Goal: Transaction & Acquisition: Obtain resource

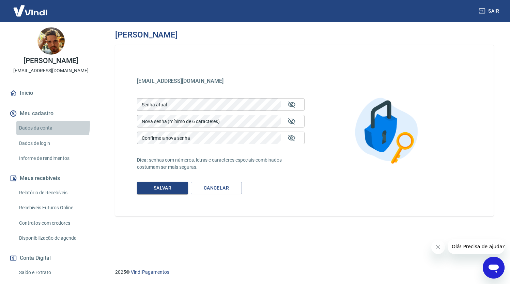
click at [33, 132] on link "Dados da conta" at bounding box center [54, 128] width 77 height 14
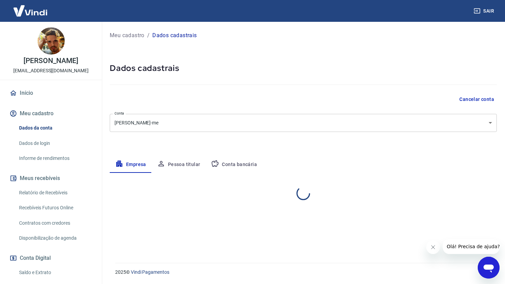
select select "SP"
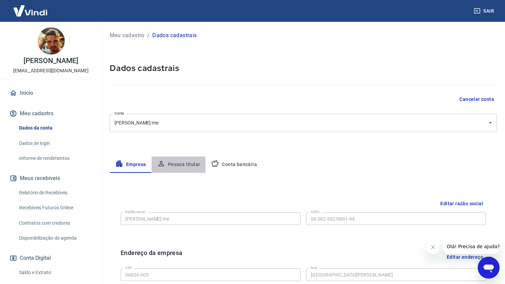
click at [175, 165] on button "Pessoa titular" at bounding box center [179, 164] width 54 height 16
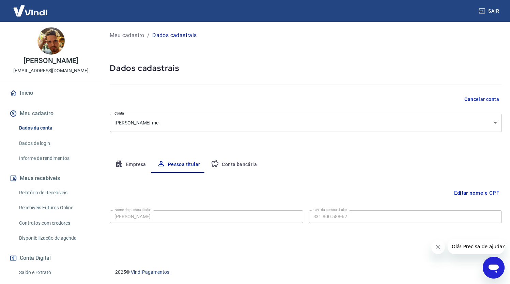
click at [235, 164] on button "Conta bancária" at bounding box center [233, 164] width 57 height 16
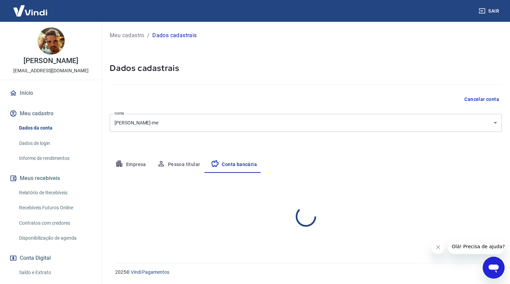
select select "1"
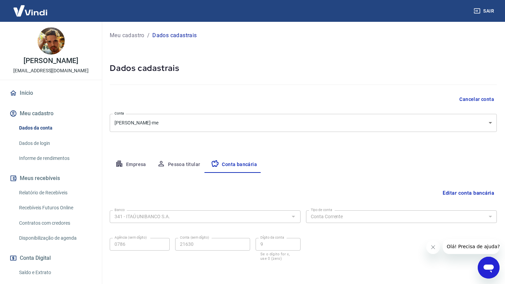
scroll to position [27, 0]
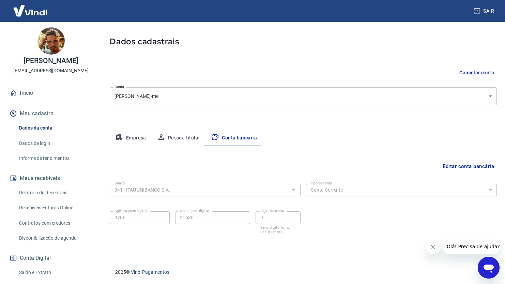
click at [34, 150] on link "Dados de login" at bounding box center [54, 143] width 77 height 14
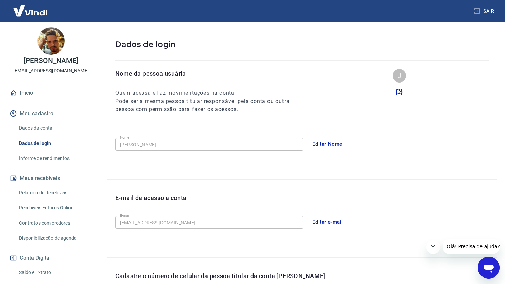
scroll to position [152, 0]
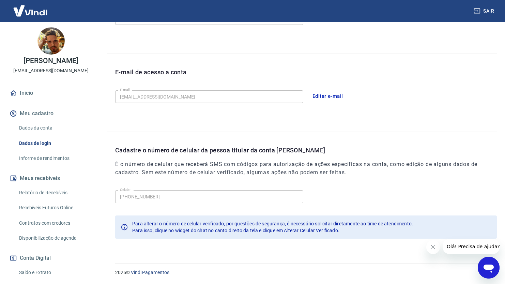
click at [58, 165] on link "Informe de rendimentos" at bounding box center [54, 158] width 77 height 14
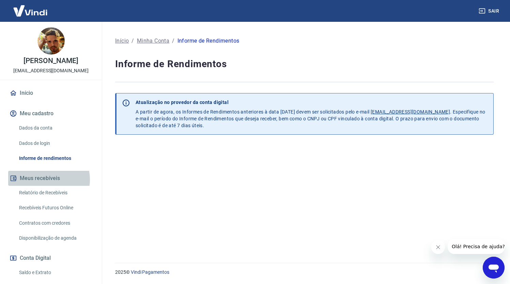
click at [42, 186] on button "Meus recebíveis" at bounding box center [50, 178] width 85 height 15
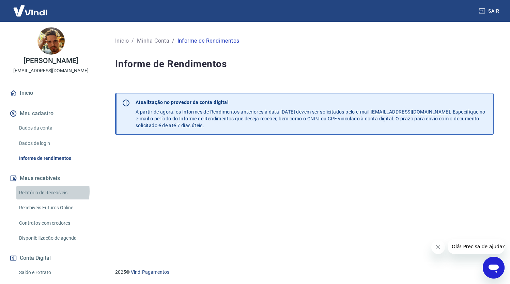
click at [42, 198] on link "Relatório de Recebíveis" at bounding box center [54, 193] width 77 height 14
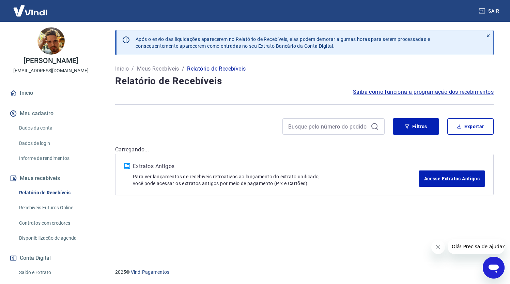
click at [53, 214] on link "Recebíveis Futuros Online" at bounding box center [54, 208] width 77 height 14
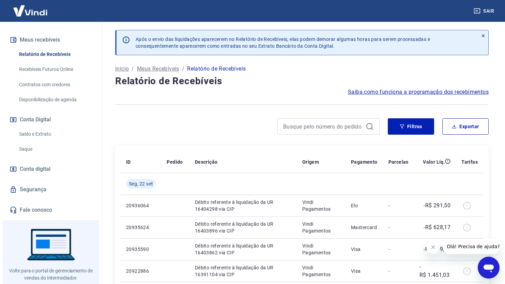
scroll to position [139, 0]
click at [37, 140] on link "Saldo e Extrato" at bounding box center [54, 133] width 77 height 14
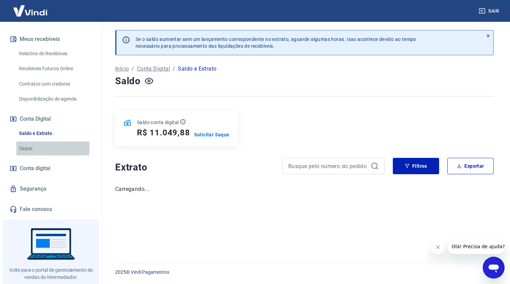
click at [24, 154] on link "Saque" at bounding box center [54, 148] width 77 height 14
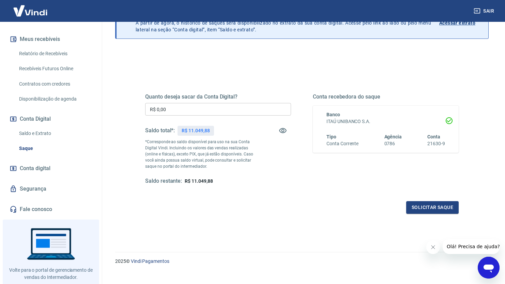
scroll to position [53, 0]
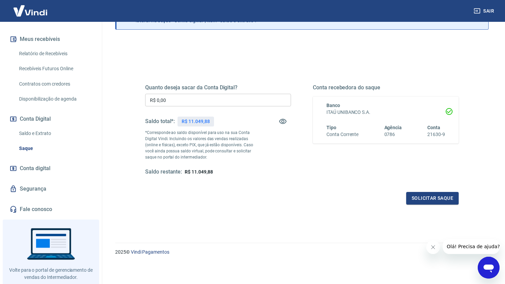
click at [32, 173] on span "Conta digital" at bounding box center [35, 168] width 31 height 10
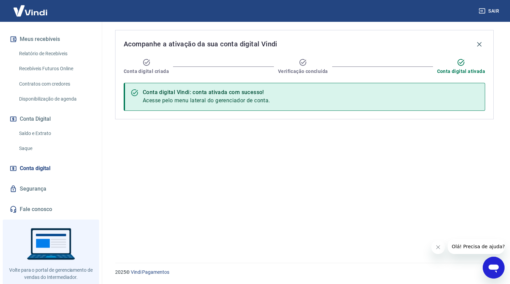
click at [43, 196] on link "Segurança" at bounding box center [50, 188] width 85 height 15
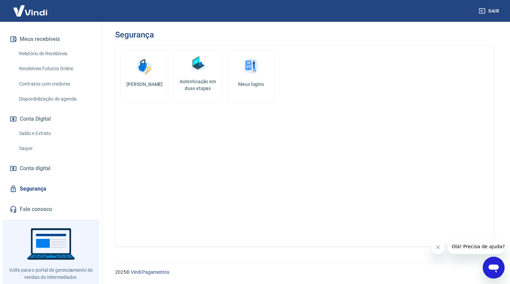
click at [248, 70] on img at bounding box center [251, 66] width 20 height 20
click at [200, 77] on link "Autenticação em duas etapas" at bounding box center [198, 76] width 48 height 53
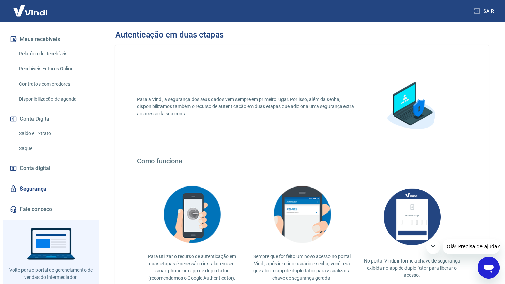
scroll to position [85, 0]
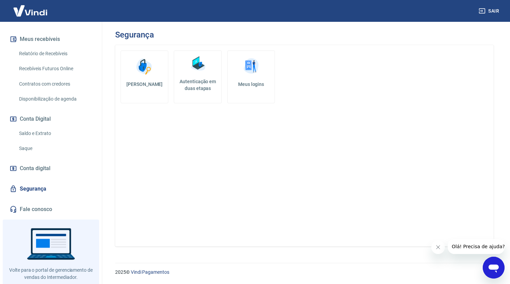
click at [150, 73] on img at bounding box center [144, 66] width 20 height 20
click at [29, 173] on span "Conta digital" at bounding box center [35, 168] width 31 height 10
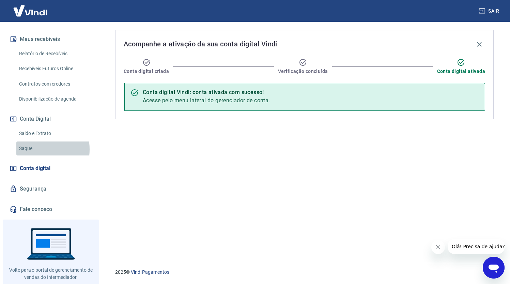
click at [29, 155] on link "Saque" at bounding box center [54, 148] width 77 height 14
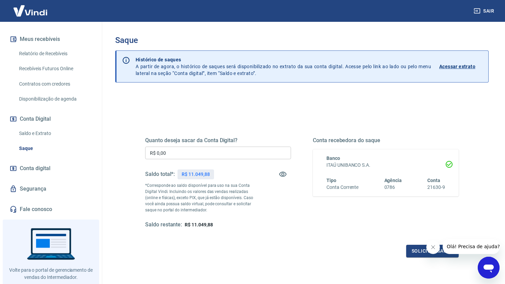
click at [182, 152] on input "R$ 0,00" at bounding box center [218, 152] width 146 height 13
click at [196, 175] on p "R$ 11.049,88" at bounding box center [196, 174] width 28 height 7
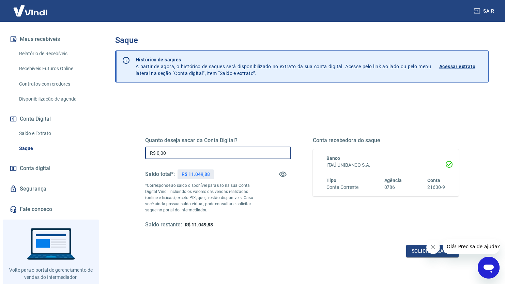
click at [187, 156] on input "R$ 0,00" at bounding box center [218, 152] width 146 height 13
type input "R$ 11.049,88"
click at [412, 249] on button "Solicitar saque" at bounding box center [432, 251] width 52 height 13
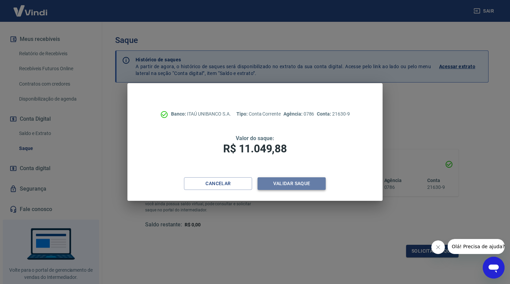
click at [287, 180] on button "Validar saque" at bounding box center [291, 183] width 68 height 13
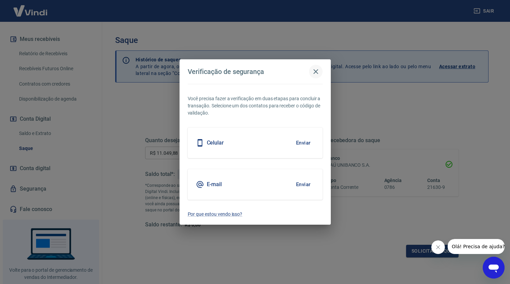
click at [316, 71] on icon "button" at bounding box center [316, 71] width 8 height 8
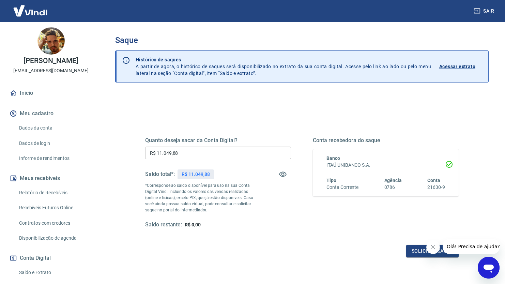
click at [31, 132] on link "Dados da conta" at bounding box center [54, 128] width 77 height 14
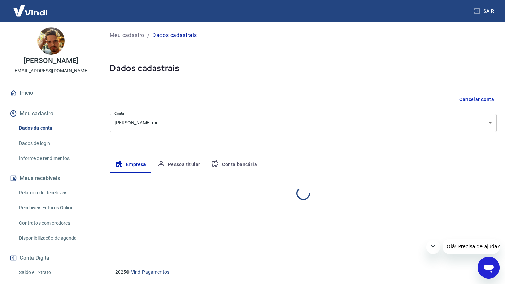
select select "SP"
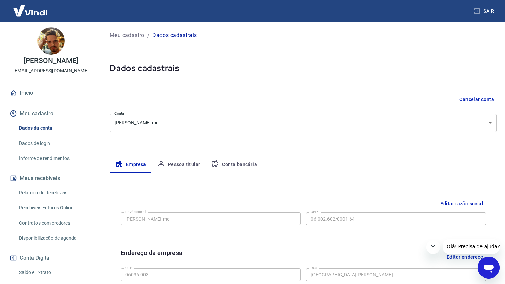
click at [41, 149] on link "Dados de login" at bounding box center [54, 143] width 77 height 14
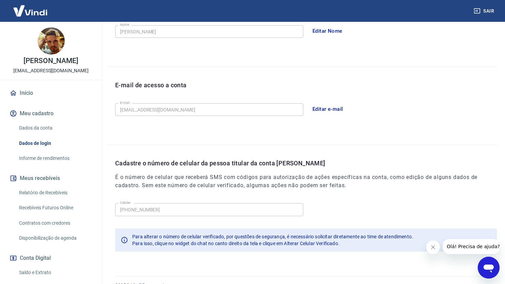
scroll to position [152, 0]
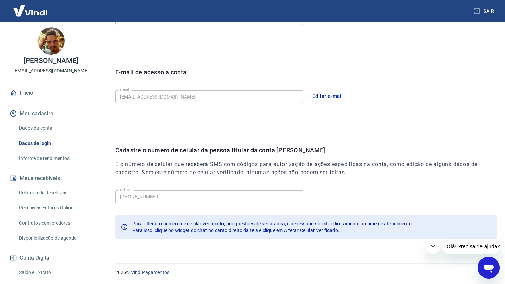
click at [324, 96] on button "Editar e-mail" at bounding box center [328, 96] width 38 height 14
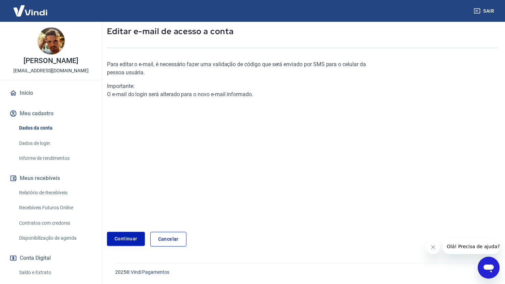
scroll to position [36, 0]
click at [124, 236] on link "Continuar" at bounding box center [126, 239] width 38 height 14
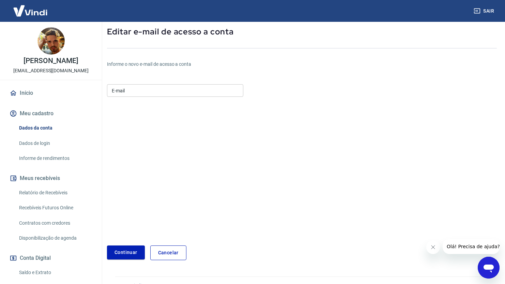
scroll to position [50, 0]
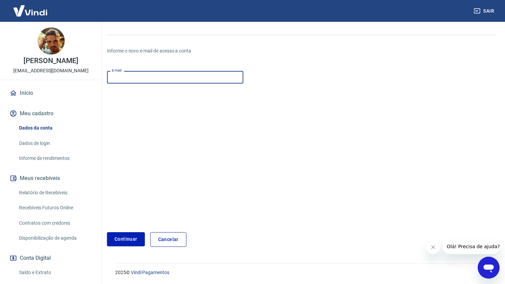
click at [129, 75] on input "E-mail" at bounding box center [175, 77] width 136 height 13
type input "jmteiga@gmail.com"
click at [125, 236] on button "Continuar" at bounding box center [126, 239] width 38 height 14
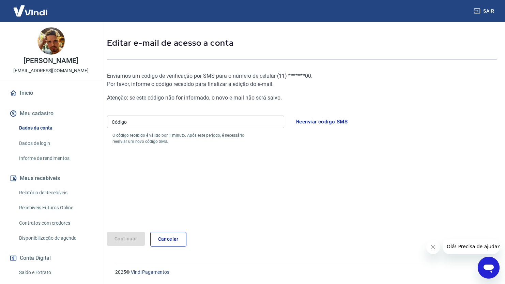
scroll to position [25, 0]
click at [159, 125] on input "Código" at bounding box center [195, 122] width 177 height 13
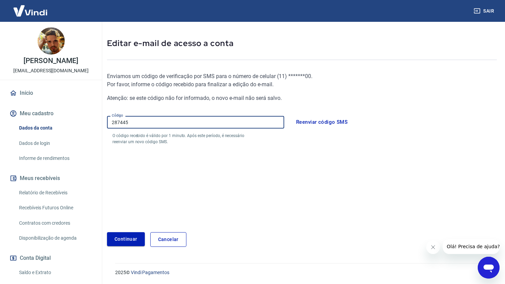
type input "287445"
click at [116, 237] on button "Continuar" at bounding box center [126, 239] width 38 height 14
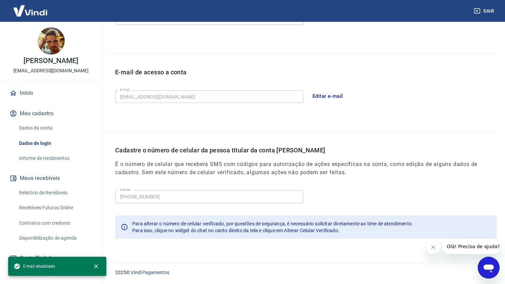
scroll to position [161, 0]
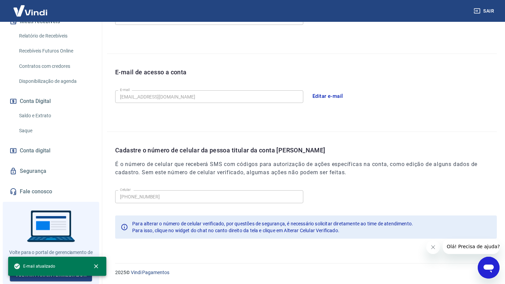
click at [25, 133] on link "Saque" at bounding box center [54, 131] width 77 height 14
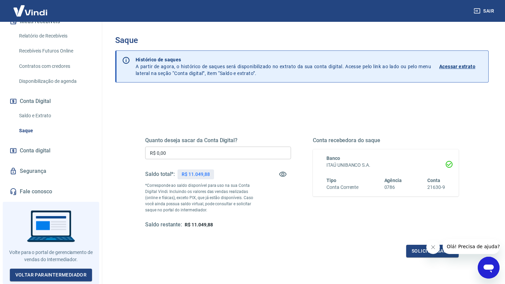
click at [188, 156] on input "R$ 0,00" at bounding box center [218, 152] width 146 height 13
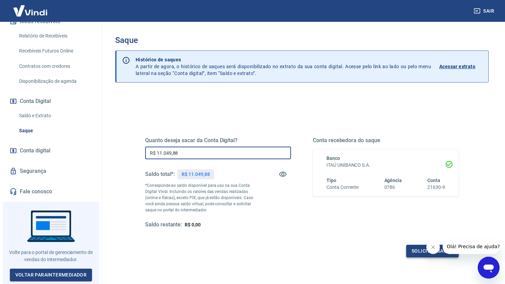
type input "R$ 11.049,88"
click at [418, 251] on button "Solicitar saque" at bounding box center [432, 251] width 52 height 13
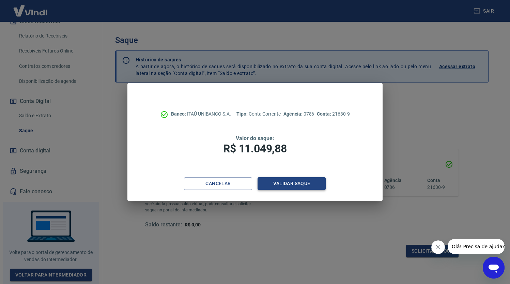
click at [277, 183] on button "Validar saque" at bounding box center [291, 183] width 68 height 13
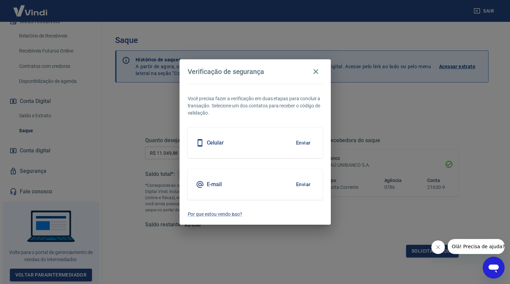
click at [236, 184] on div "E-mail Enviar" at bounding box center [255, 184] width 135 height 31
click at [301, 182] on button "Enviar" at bounding box center [303, 184] width 22 height 14
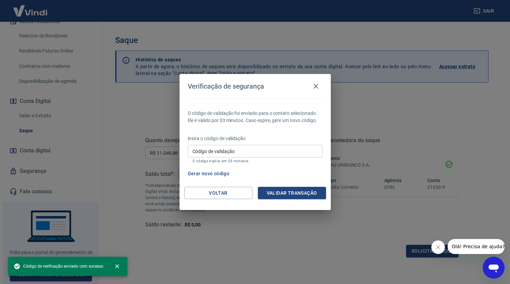
click at [199, 174] on button "Gerar novo código" at bounding box center [208, 173] width 47 height 13
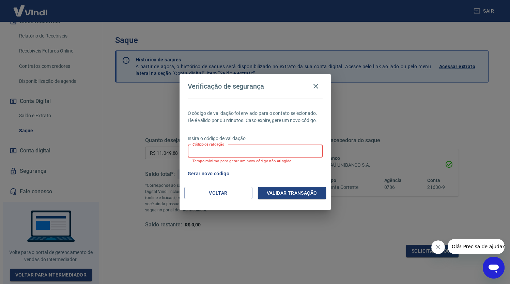
click at [209, 146] on div "Código de validação Código de validação Tempo mínimo para gerar um novo código …" at bounding box center [255, 154] width 135 height 18
type input "895446"
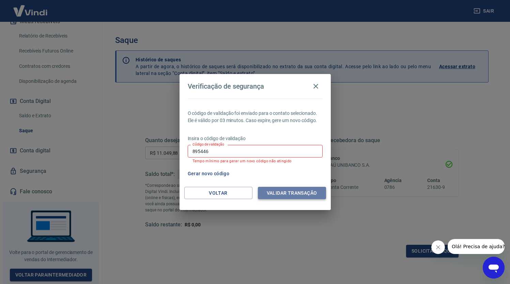
click at [277, 194] on button "Validar transação" at bounding box center [292, 193] width 68 height 13
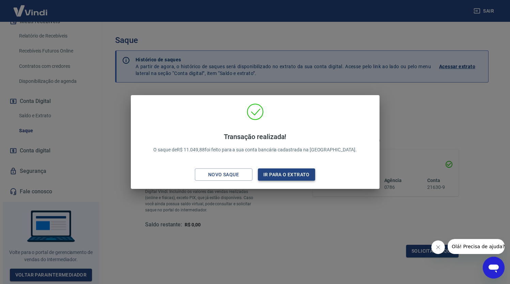
click at [274, 176] on button "Ir para o extrato" at bounding box center [287, 174] width 58 height 13
